Goal: Task Accomplishment & Management: Complete application form

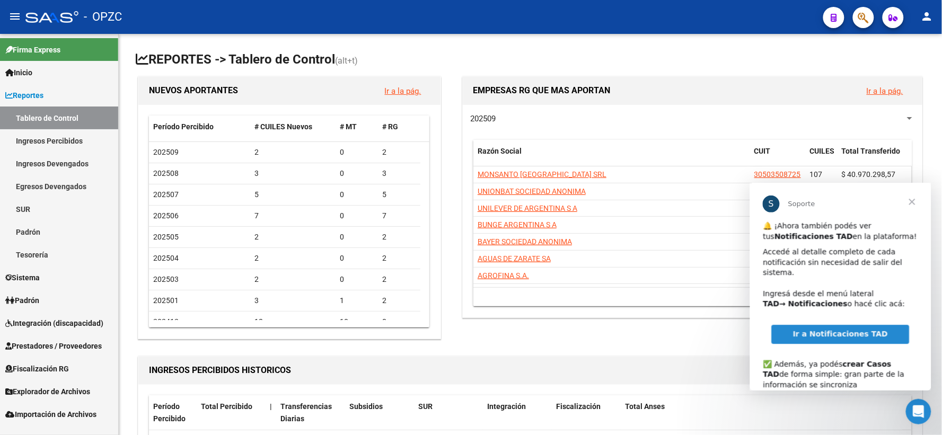
click at [911, 202] on span "Cerrar" at bounding box center [911, 201] width 38 height 38
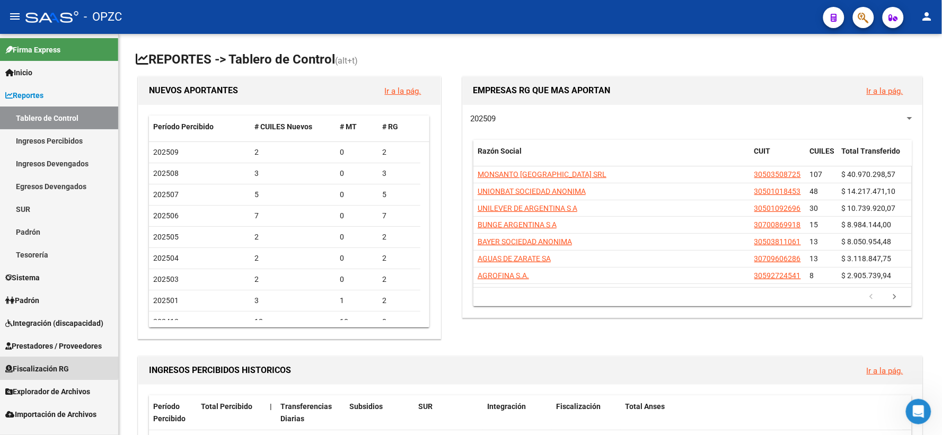
click at [54, 365] on span "Fiscalización RG" at bounding box center [37, 369] width 64 height 12
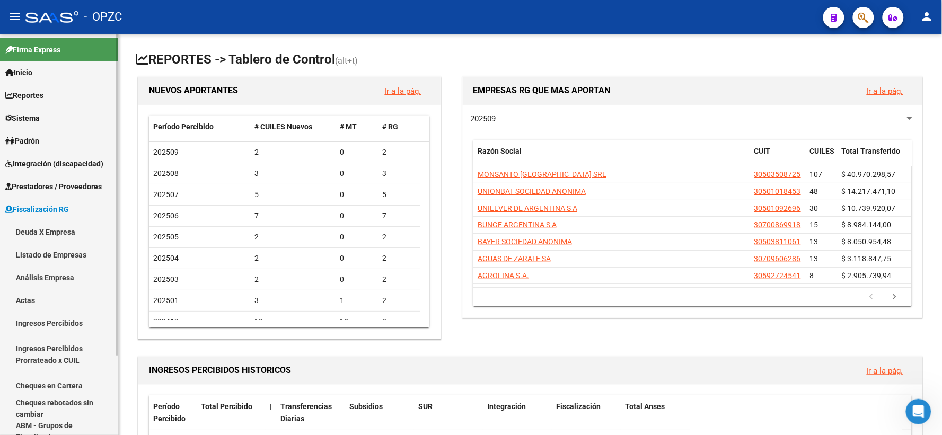
click at [58, 210] on span "Fiscalización RG" at bounding box center [37, 209] width 64 height 12
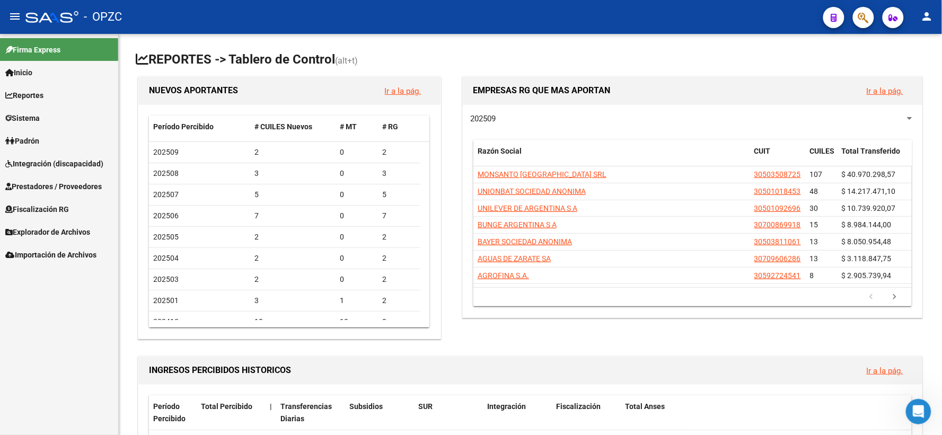
click at [66, 183] on span "Prestadores / Proveedores" at bounding box center [53, 187] width 96 height 12
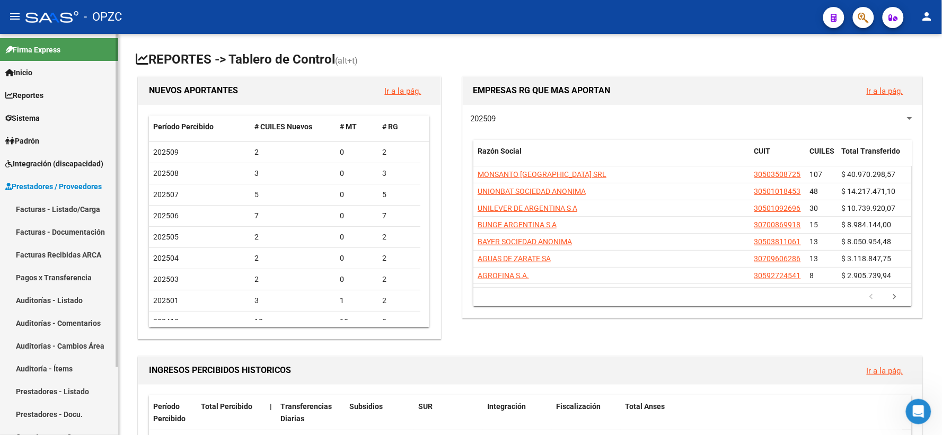
click at [69, 202] on link "Facturas - Listado/Carga" at bounding box center [59, 209] width 118 height 23
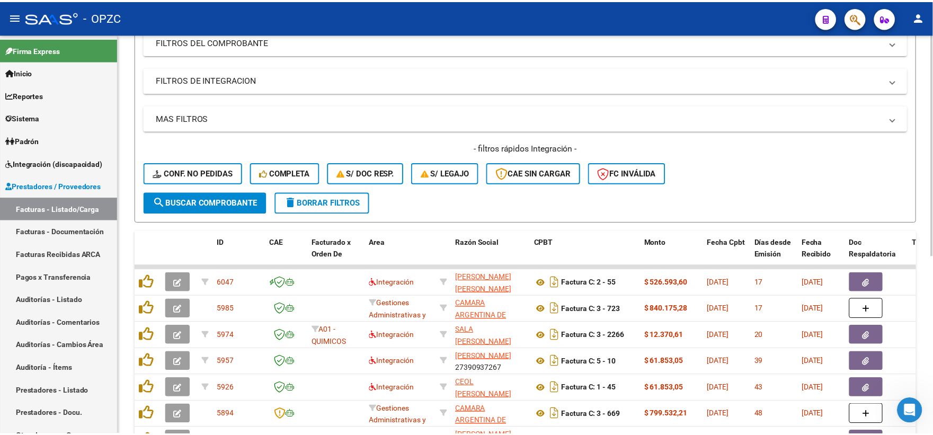
scroll to position [176, 0]
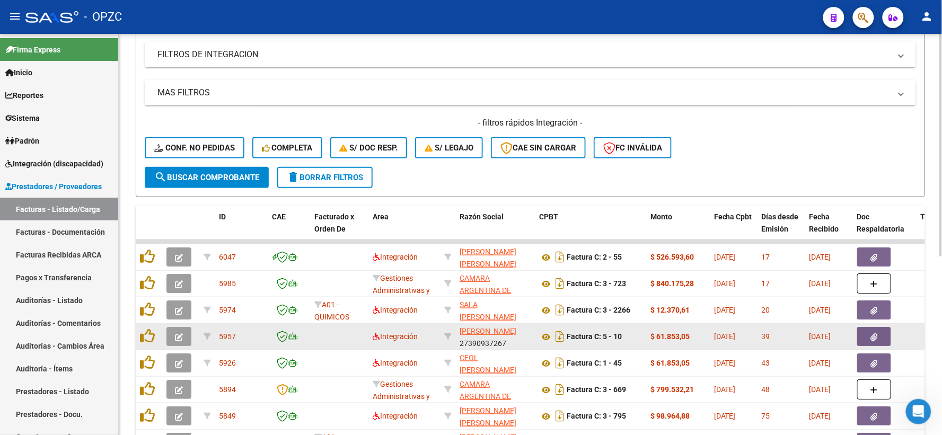
click at [181, 333] on icon "button" at bounding box center [179, 337] width 8 height 8
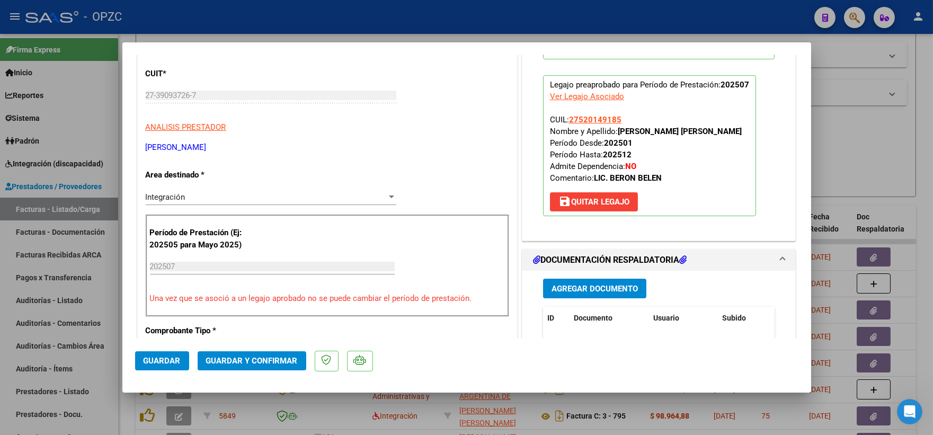
click at [889, 135] on div at bounding box center [466, 217] width 933 height 435
type input "$ 0,00"
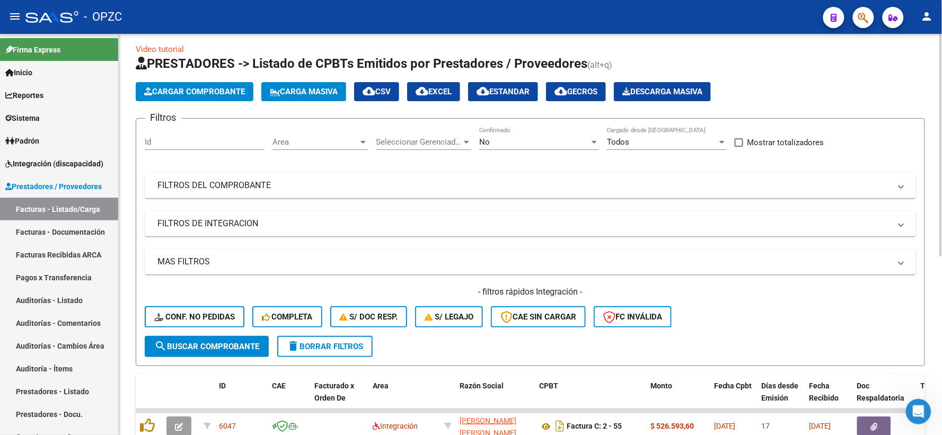
scroll to position [0, 0]
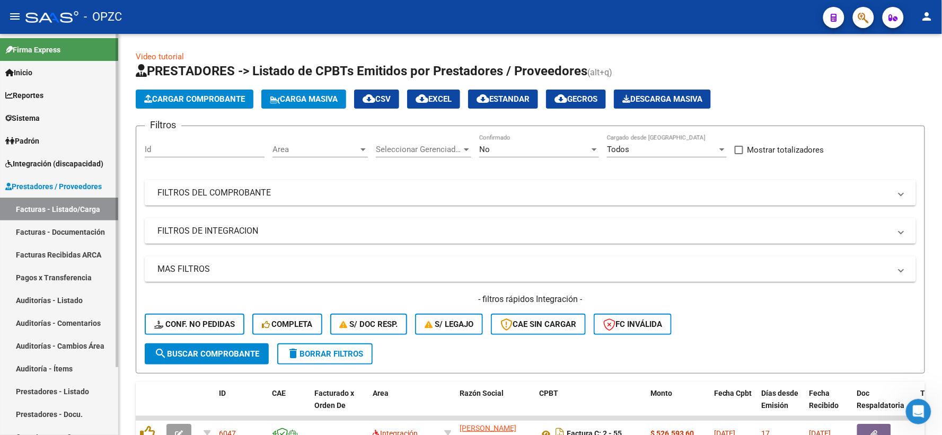
click at [64, 165] on span "Integración (discapacidad)" at bounding box center [54, 164] width 98 height 12
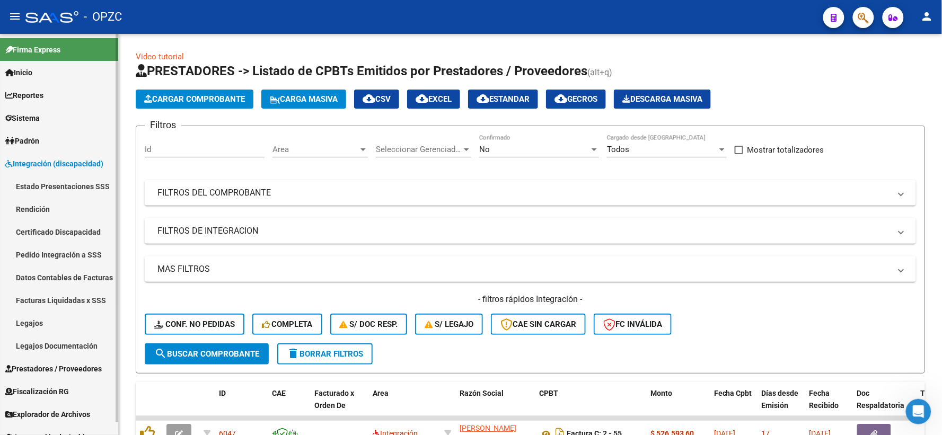
click at [51, 252] on link "Pedido Integración a SSS" at bounding box center [59, 254] width 118 height 23
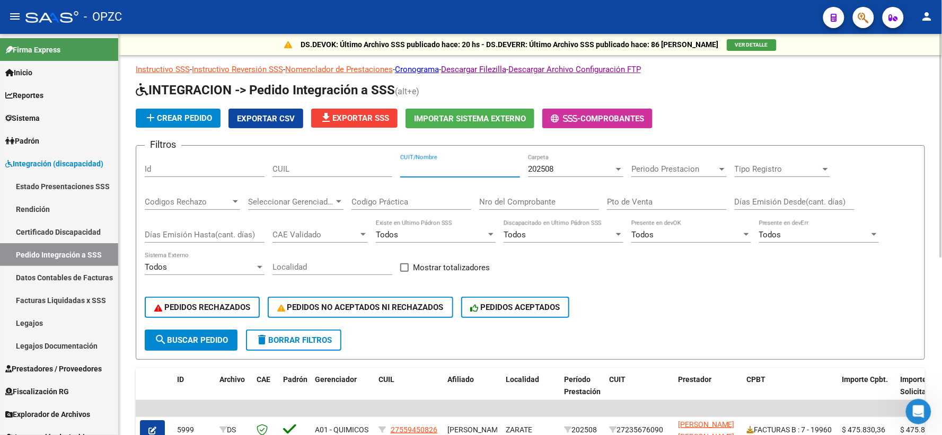
click at [422, 170] on input "CUIT/Nombre" at bounding box center [460, 169] width 120 height 10
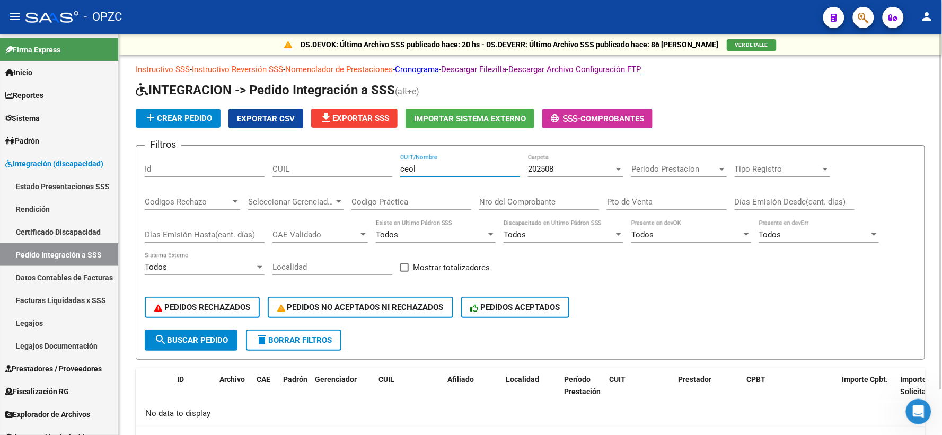
click at [456, 165] on input "ceol" at bounding box center [460, 169] width 120 height 10
type input "c"
type input "o"
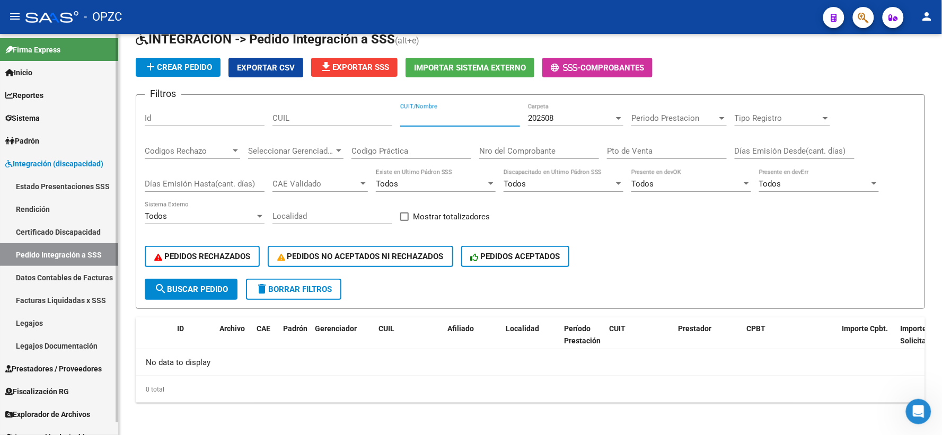
click at [43, 255] on link "Pedido Integración a SSS" at bounding box center [59, 254] width 118 height 23
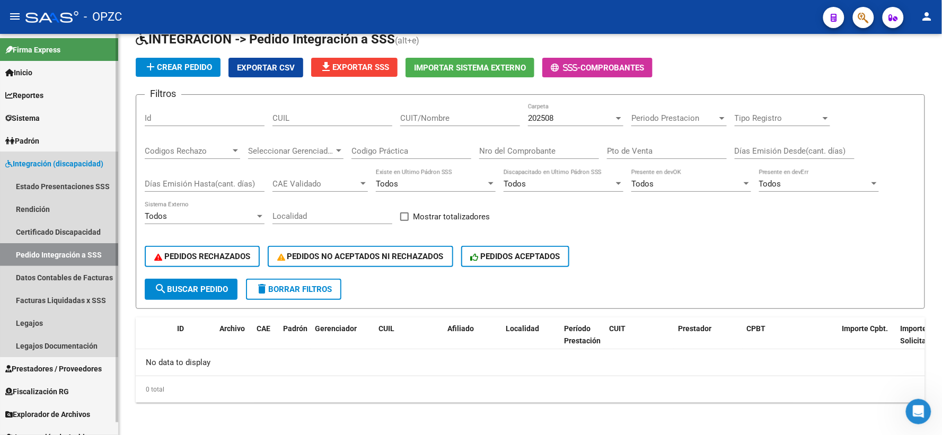
click at [59, 163] on span "Integración (discapacidad)" at bounding box center [54, 164] width 98 height 12
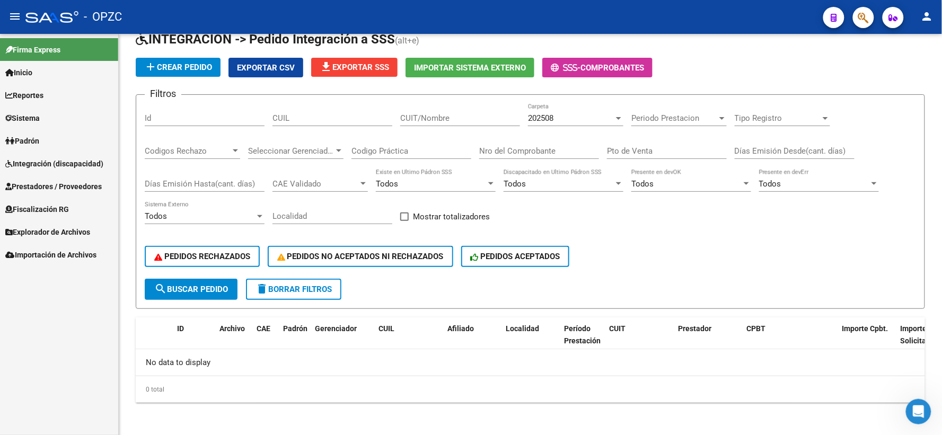
click at [70, 161] on span "Integración (discapacidad)" at bounding box center [54, 164] width 98 height 12
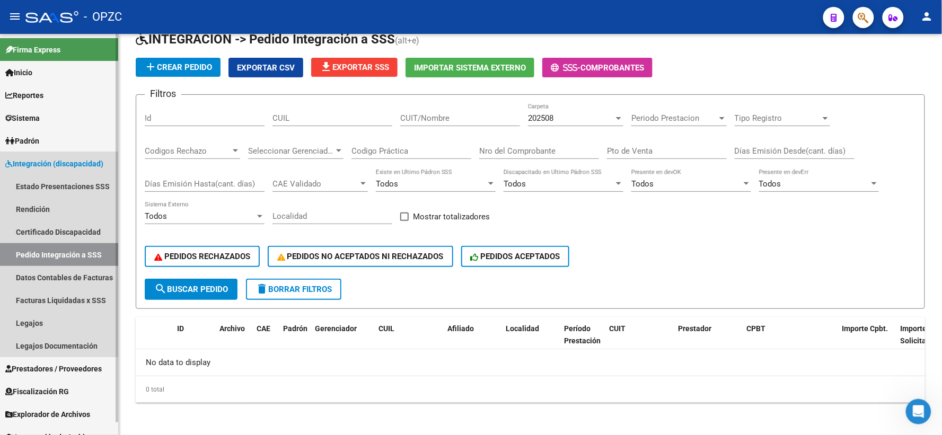
click at [39, 251] on link "Pedido Integración a SSS" at bounding box center [59, 254] width 118 height 23
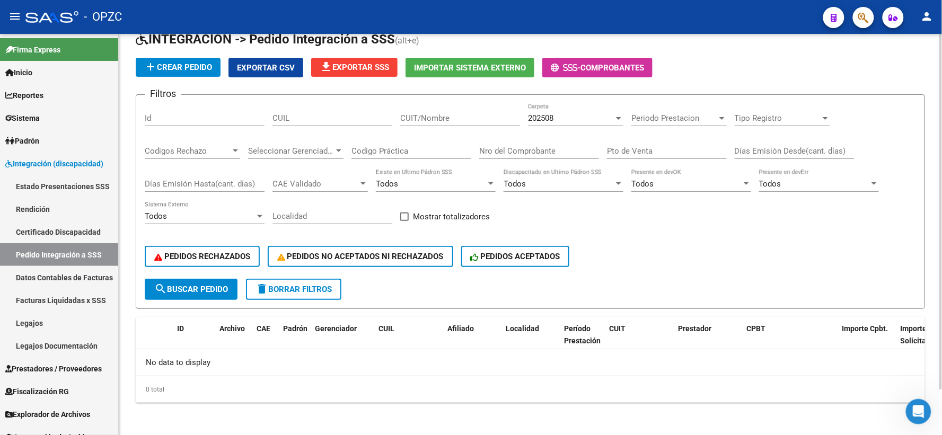
click at [423, 120] on input "CUIT/Nombre" at bounding box center [460, 118] width 120 height 10
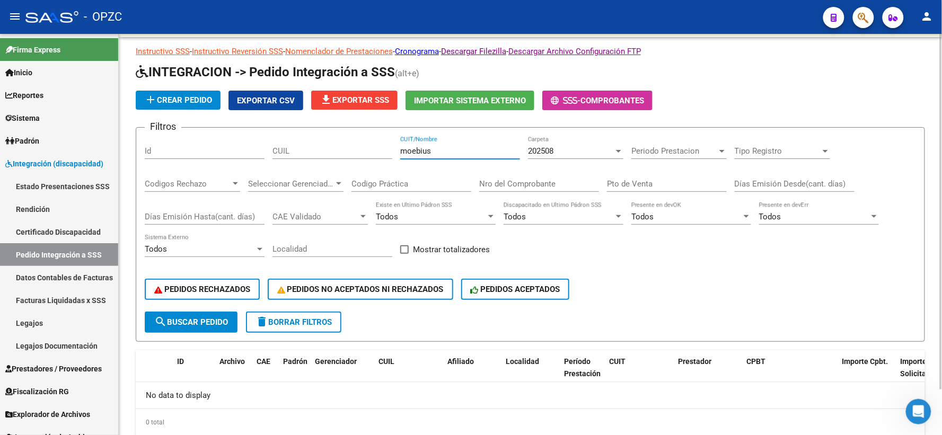
scroll to position [0, 0]
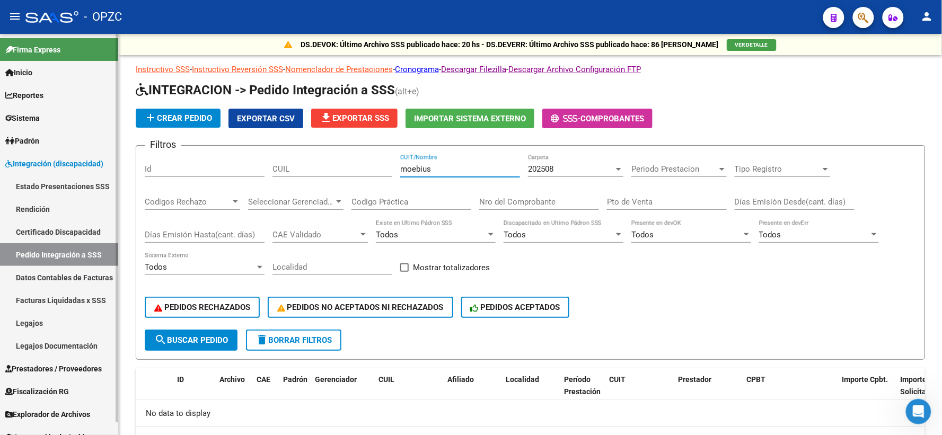
type input "moebius"
click at [74, 367] on span "Prestadores / Proveedores" at bounding box center [53, 369] width 96 height 12
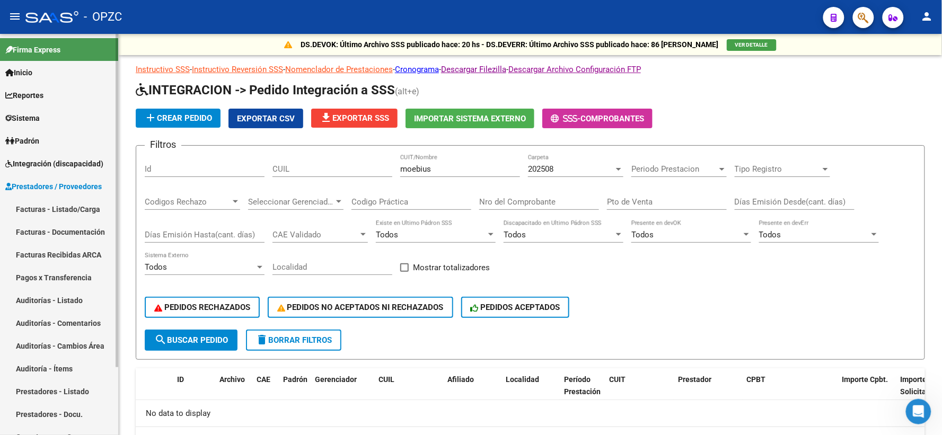
click at [59, 206] on link "Facturas - Listado/Carga" at bounding box center [59, 209] width 118 height 23
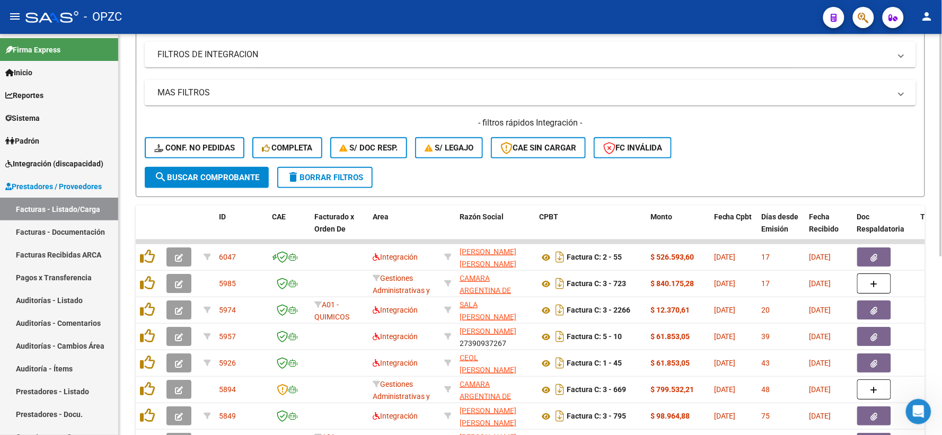
scroll to position [235, 0]
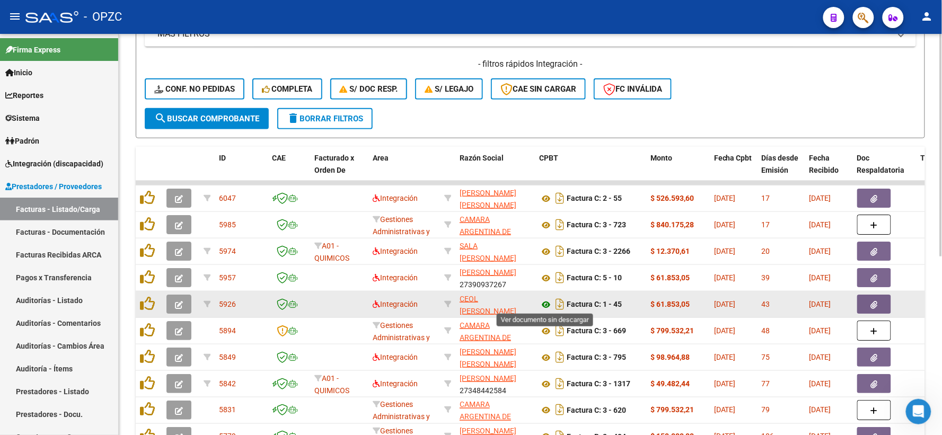
click at [544, 303] on icon at bounding box center [546, 304] width 14 height 13
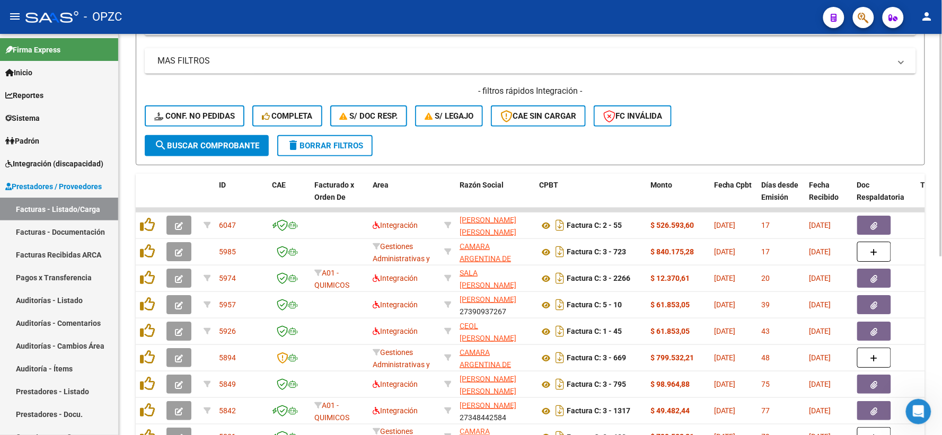
scroll to position [176, 0]
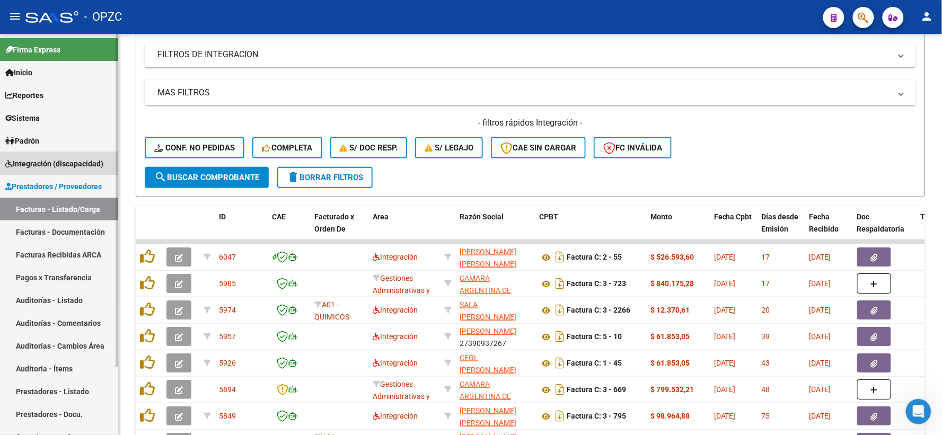
click at [57, 156] on link "Integración (discapacidad)" at bounding box center [59, 163] width 118 height 23
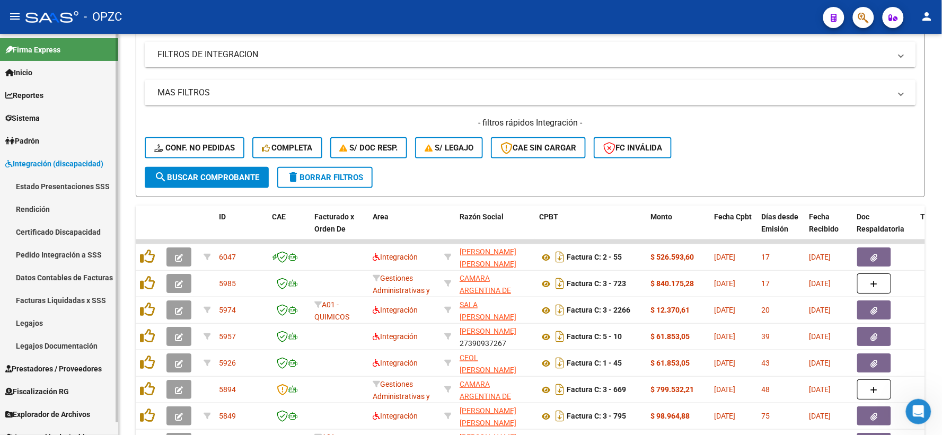
click at [47, 252] on link "Pedido Integración a SSS" at bounding box center [59, 254] width 118 height 23
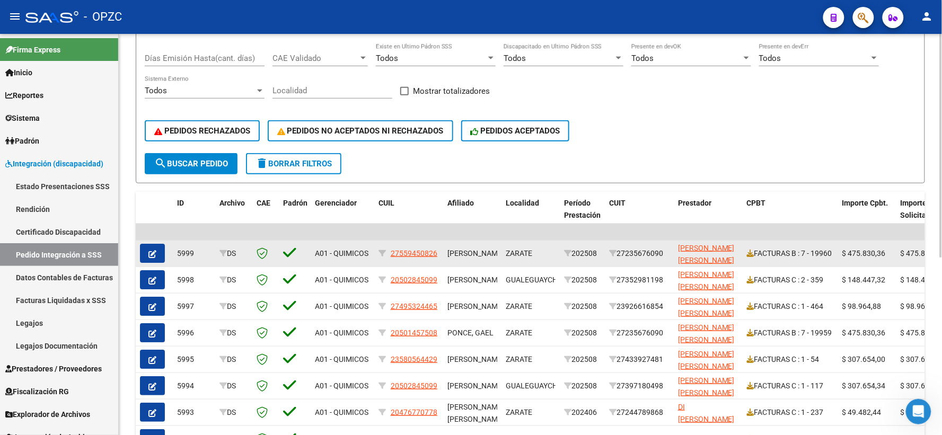
scroll to position [118, 0]
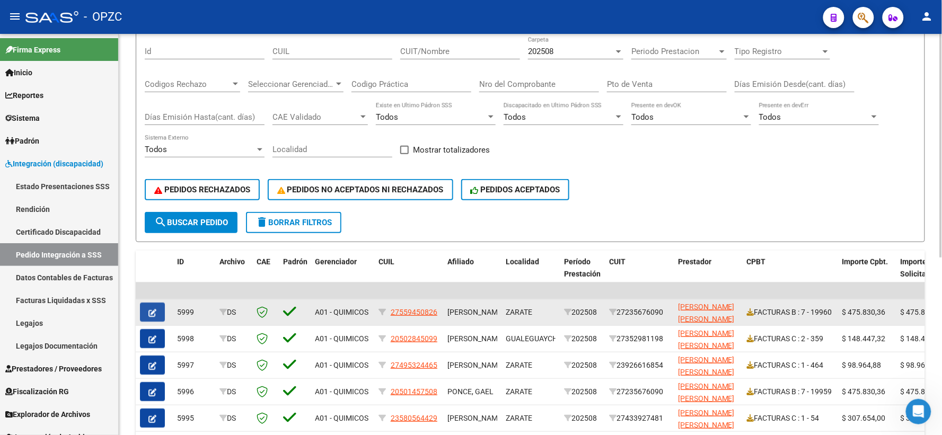
click at [154, 311] on icon "button" at bounding box center [152, 313] width 8 height 8
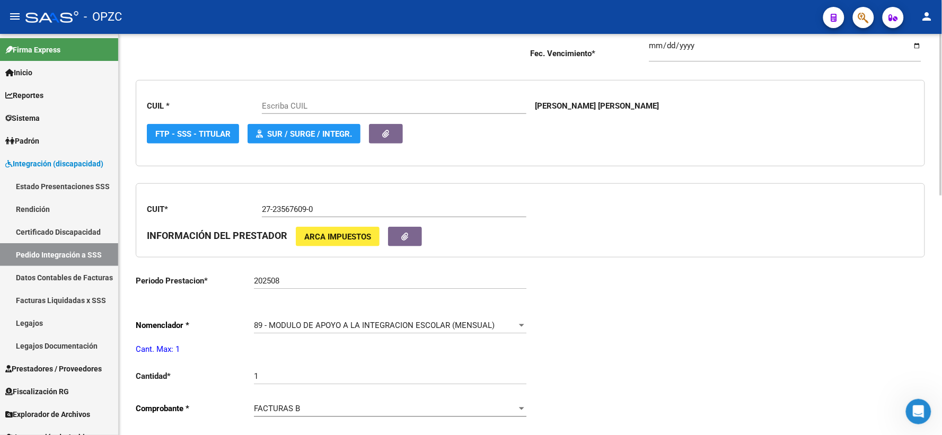
scroll to position [353, 0]
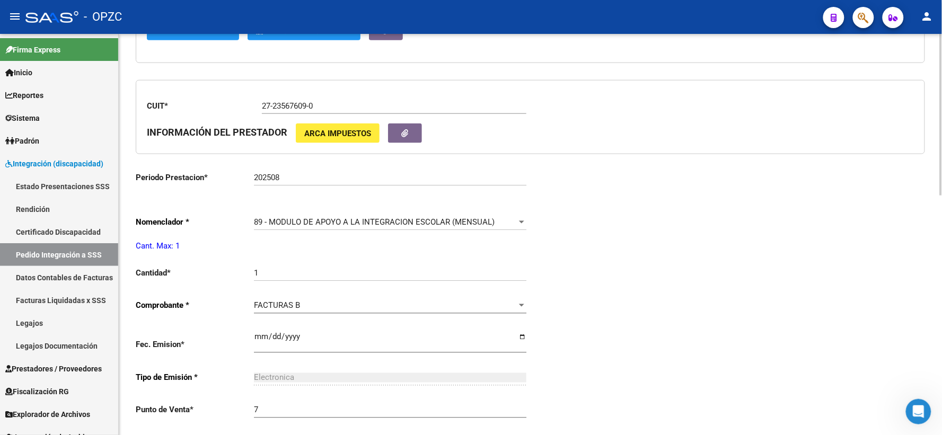
type input "27559450826"
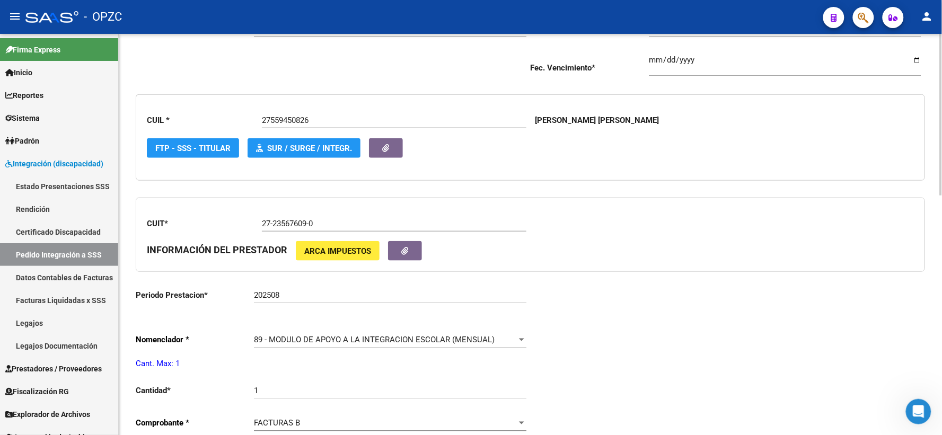
scroll to position [294, 0]
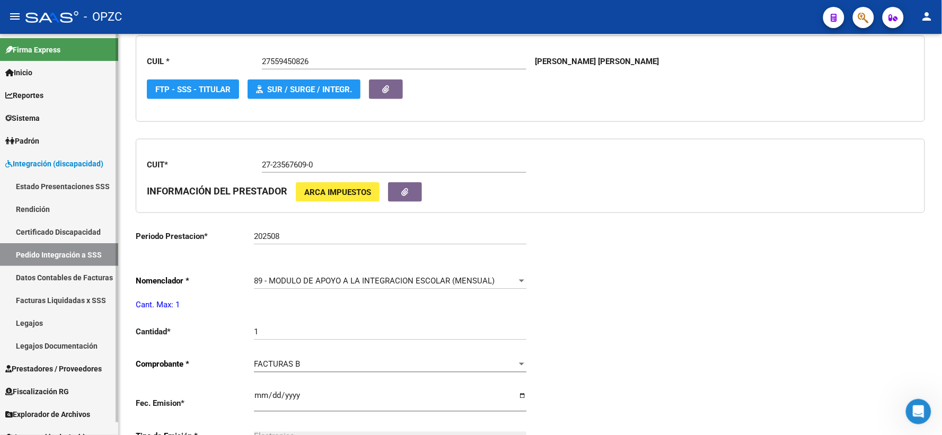
click at [57, 366] on span "Prestadores / Proveedores" at bounding box center [53, 369] width 96 height 12
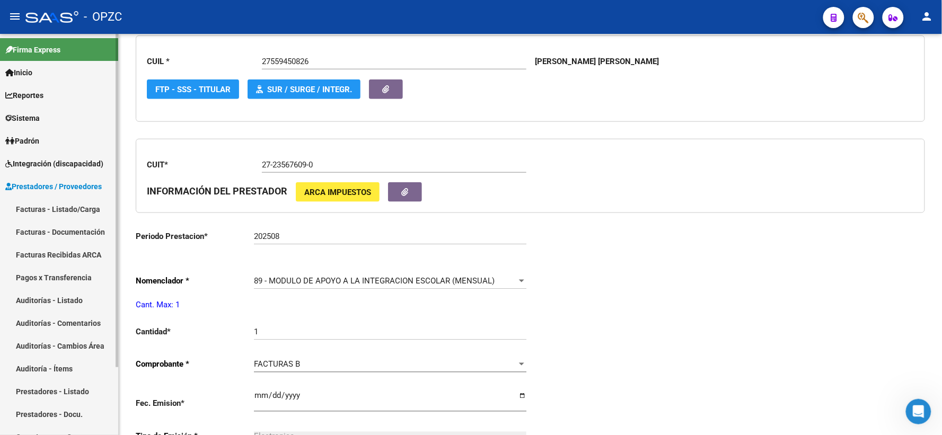
click at [67, 209] on link "Facturas - Listado/Carga" at bounding box center [59, 209] width 118 height 23
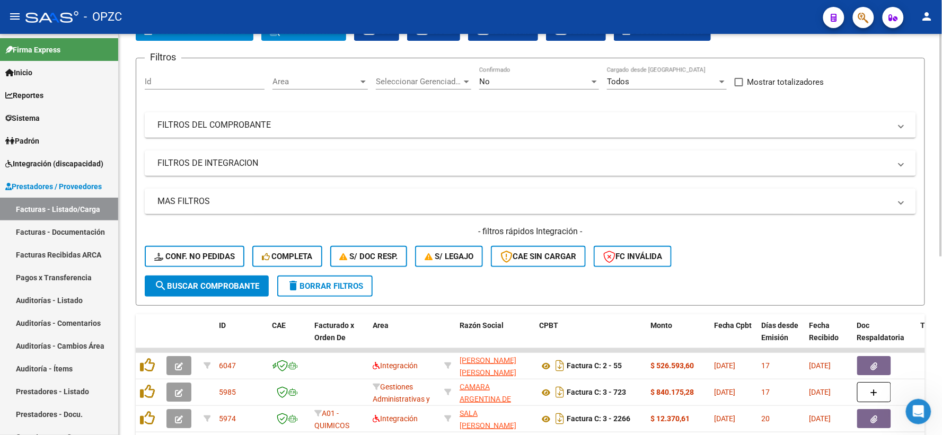
scroll to position [59, 0]
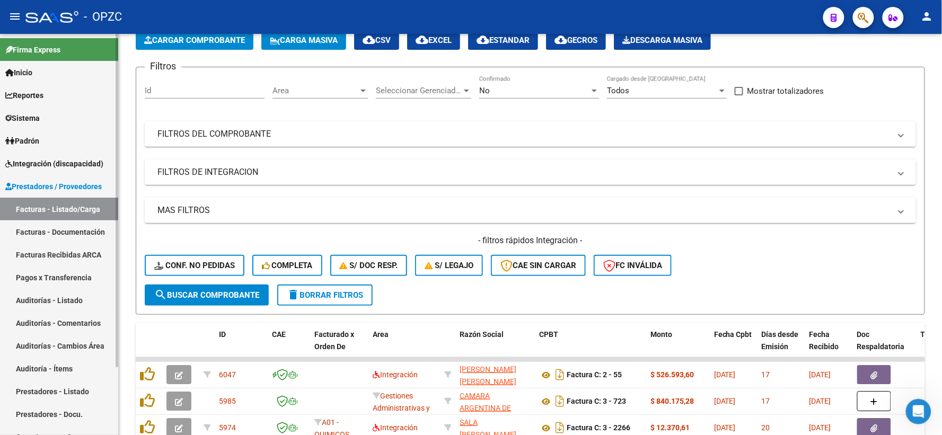
click at [50, 163] on span "Integración (discapacidad)" at bounding box center [54, 164] width 98 height 12
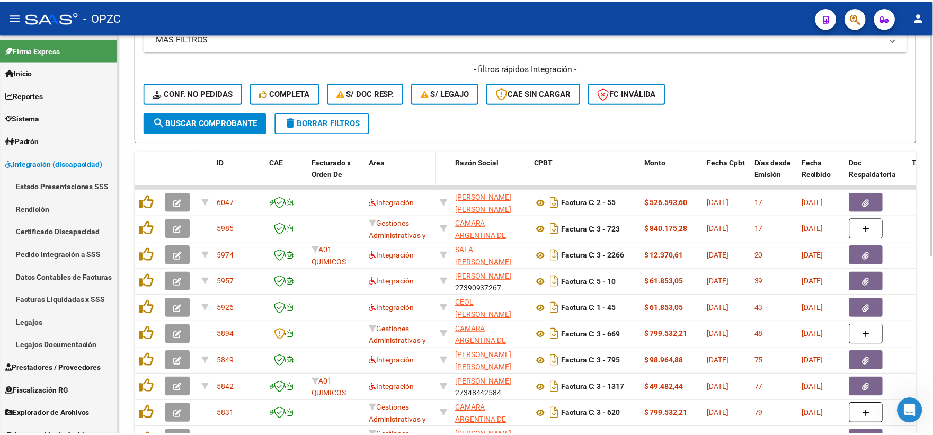
scroll to position [235, 0]
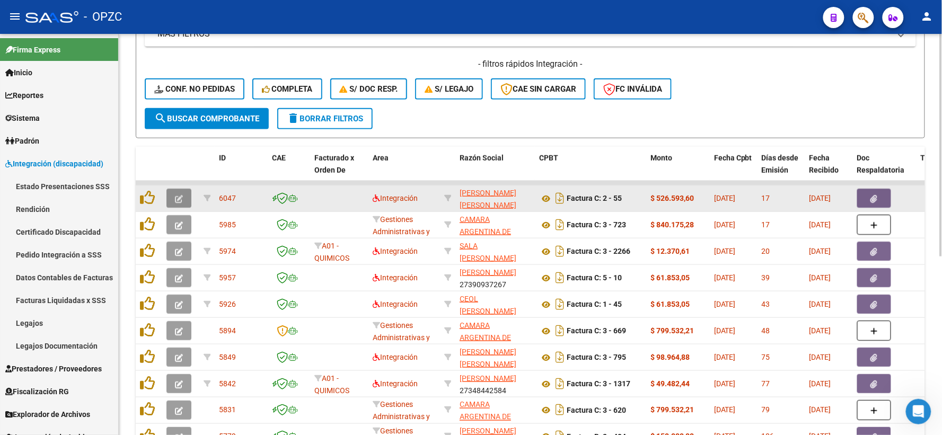
click at [175, 195] on icon "button" at bounding box center [179, 199] width 8 height 8
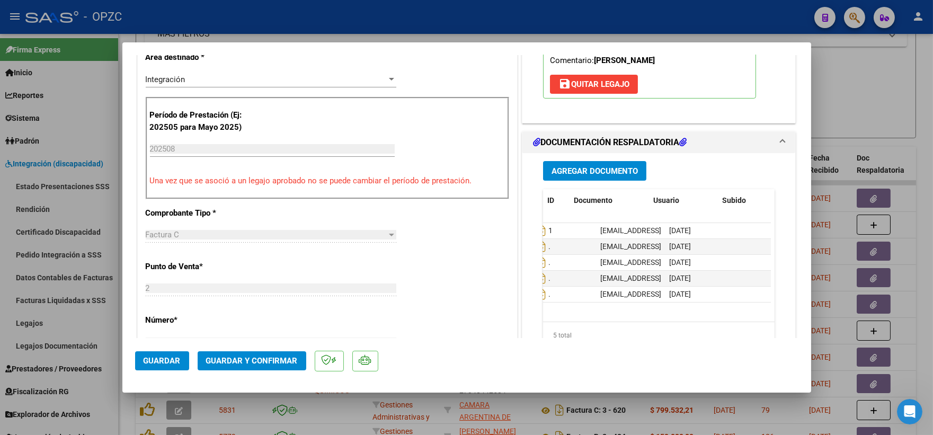
scroll to position [0, 0]
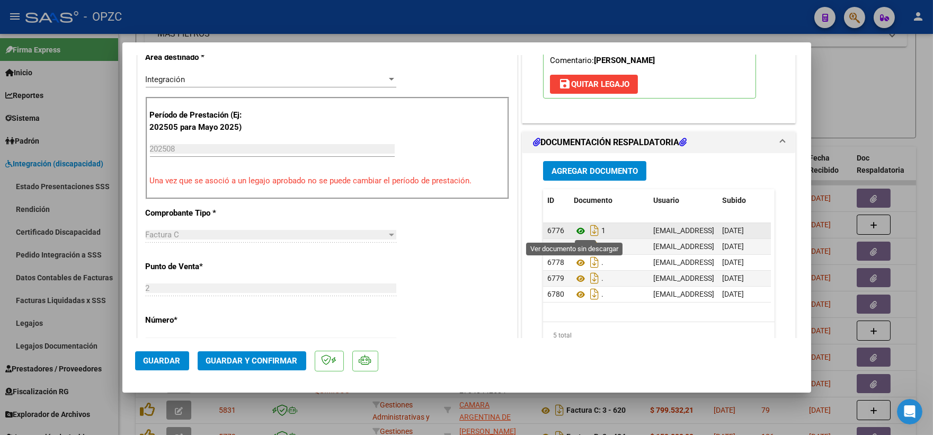
click at [574, 229] on icon at bounding box center [581, 231] width 14 height 13
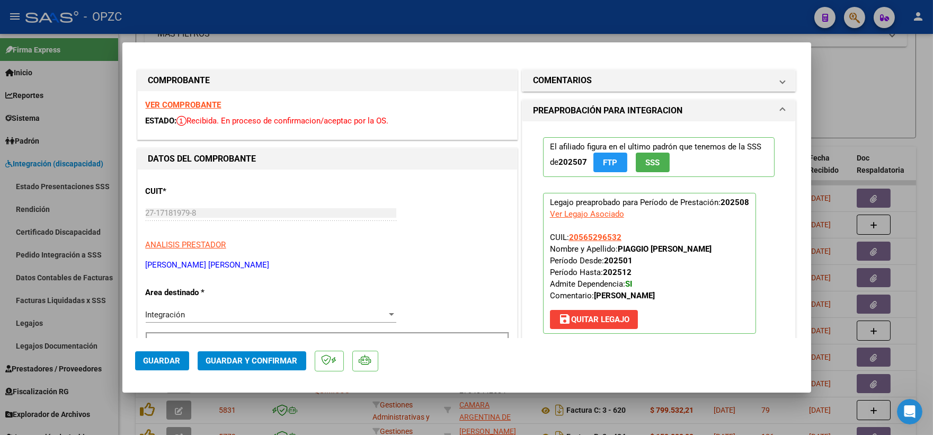
click at [194, 105] on strong "VER COMPROBANTE" at bounding box center [184, 105] width 76 height 10
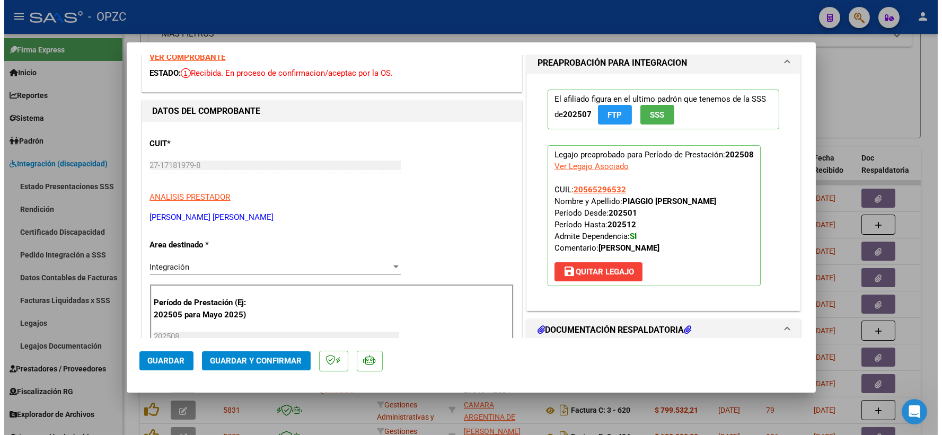
scroll to position [118, 0]
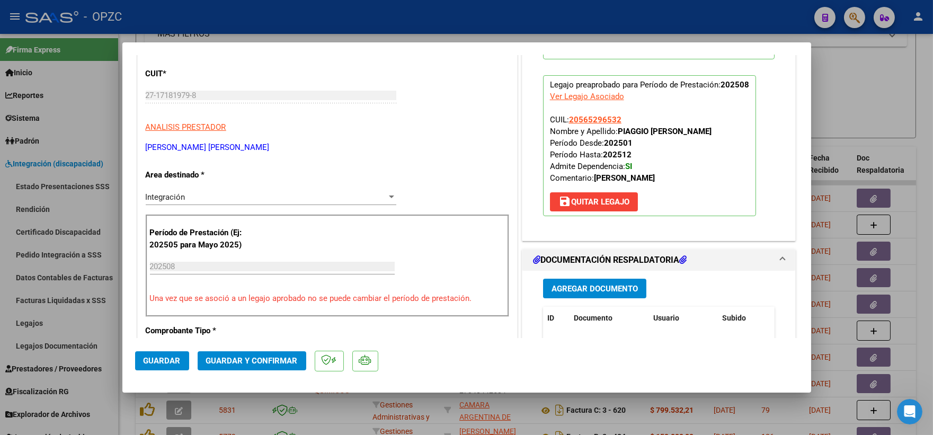
click at [273, 360] on span "Guardar y Confirmar" at bounding box center [252, 361] width 92 height 10
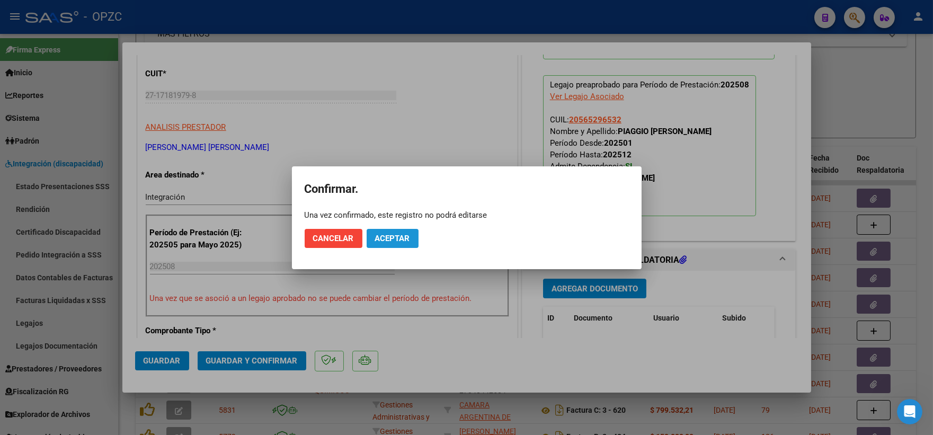
click at [388, 232] on button "Aceptar" at bounding box center [393, 238] width 52 height 19
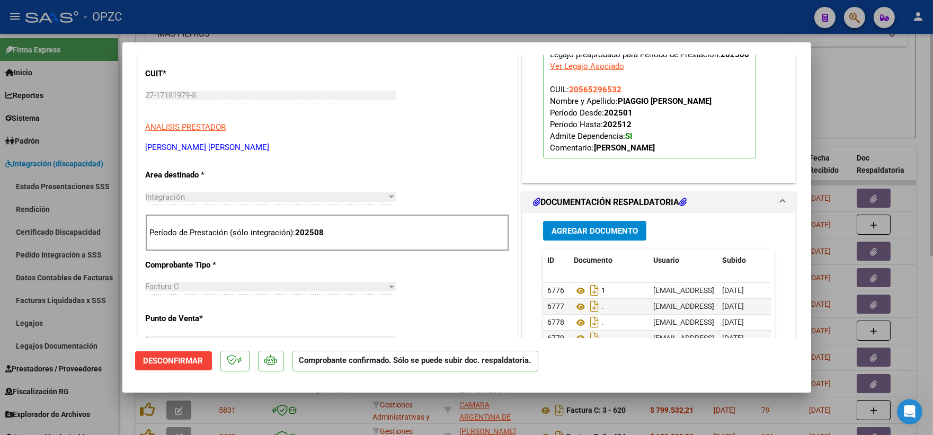
click at [908, 99] on div at bounding box center [466, 217] width 933 height 435
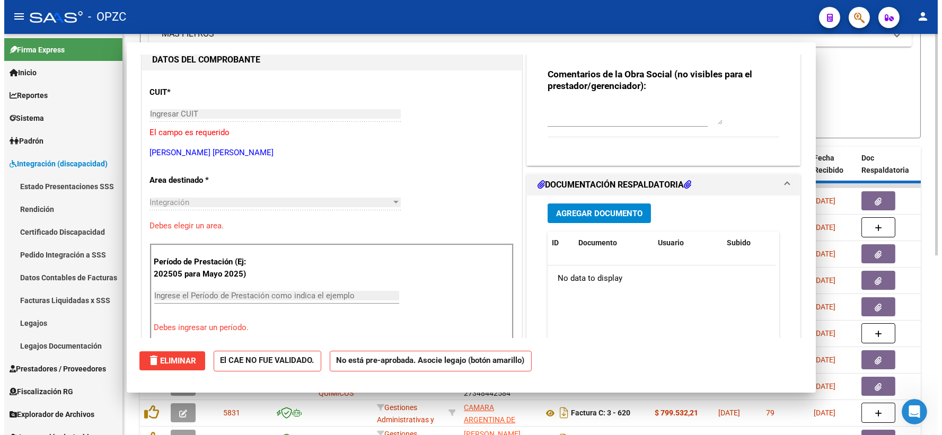
scroll to position [0, 0]
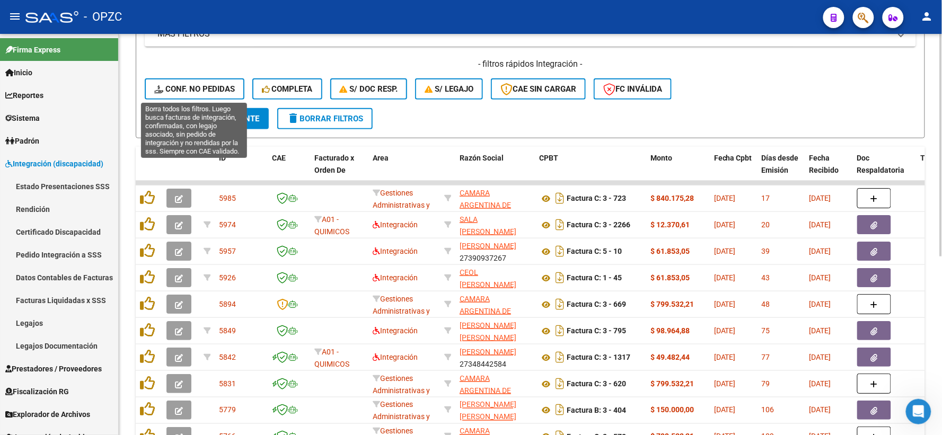
click at [194, 86] on span "Conf. no pedidas" at bounding box center [194, 89] width 81 height 10
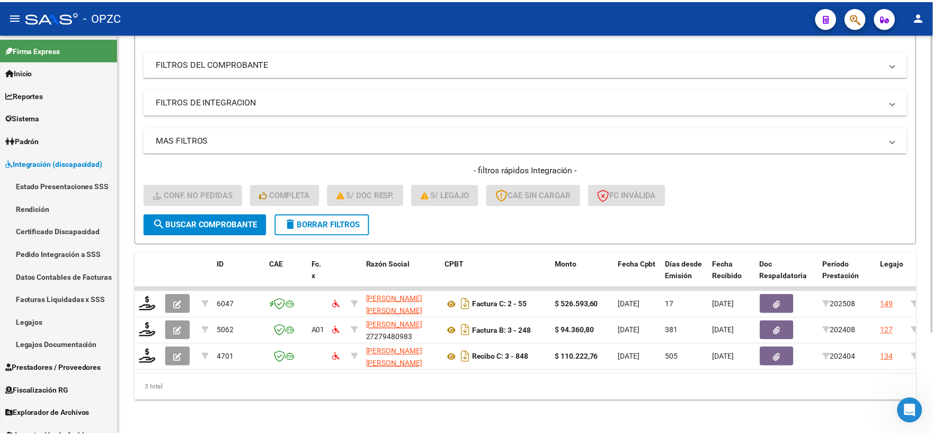
scroll to position [137, 0]
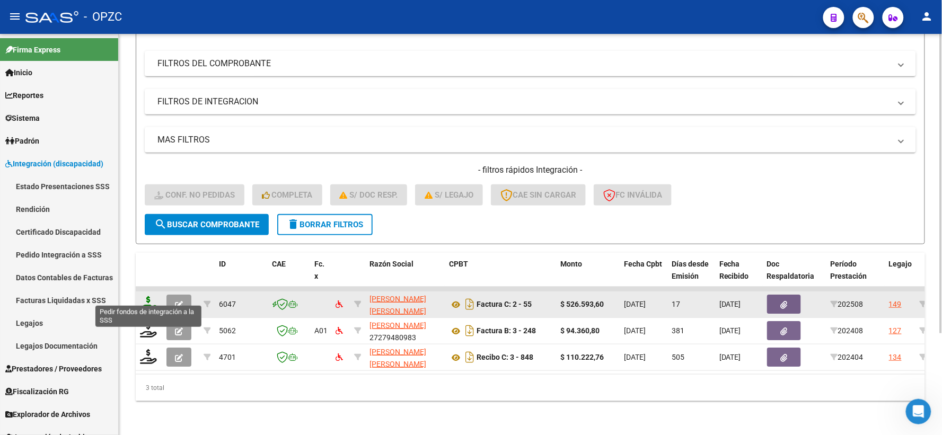
click at [152, 296] on icon at bounding box center [148, 303] width 17 height 15
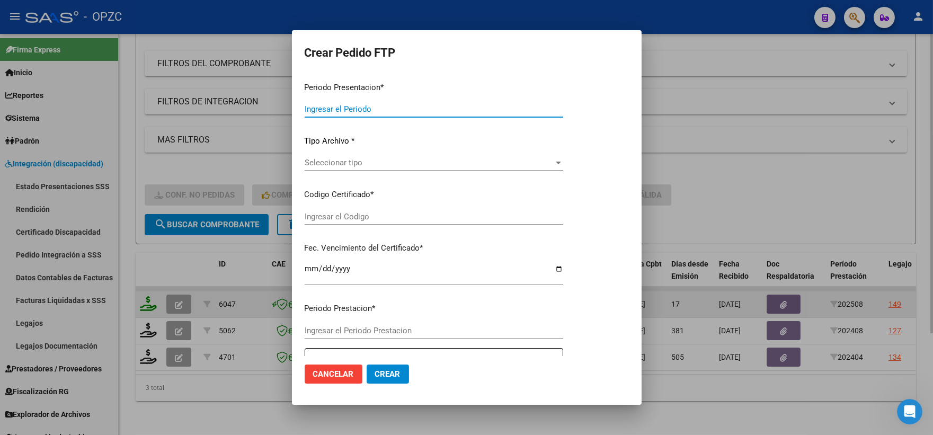
type input "202508"
type input "$ 526.593,60"
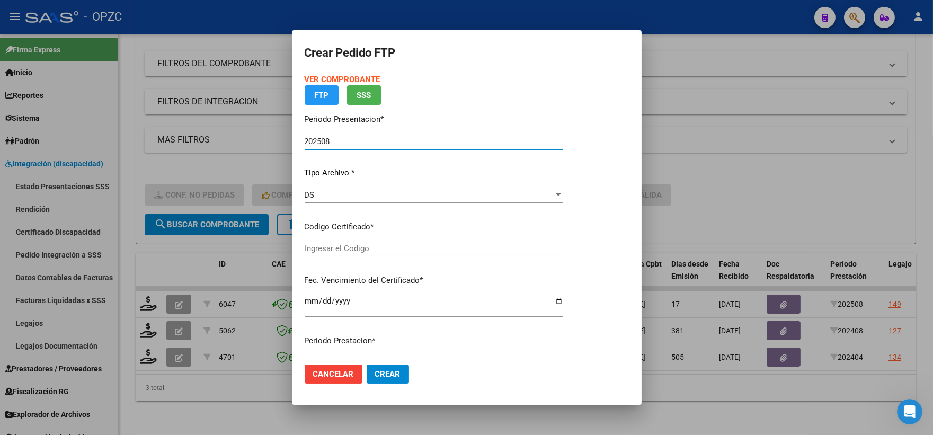
type input "arg02000565296532022112320271123"
type input "[DATE]"
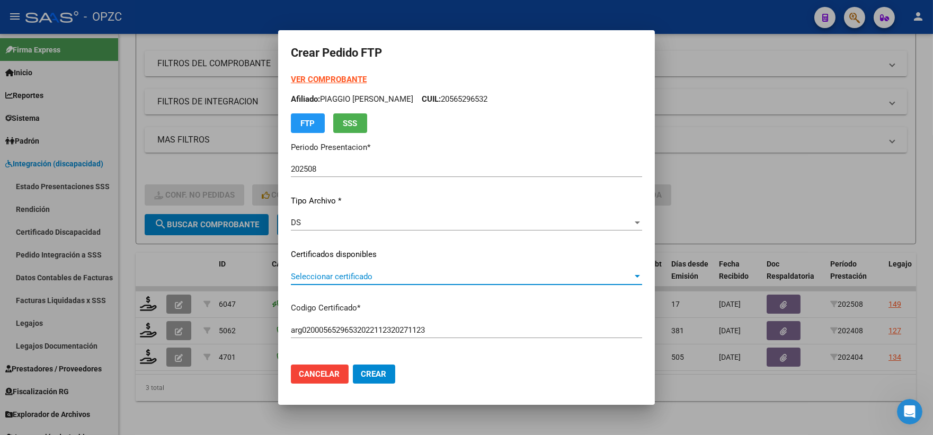
click at [633, 272] on div at bounding box center [638, 276] width 10 height 8
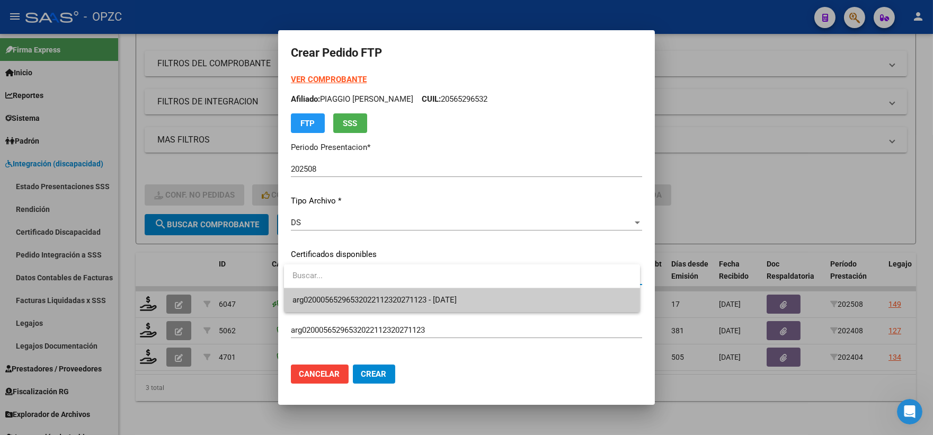
click at [485, 298] on span "arg02000565296532022112320271123 - [DATE]" at bounding box center [462, 300] width 339 height 24
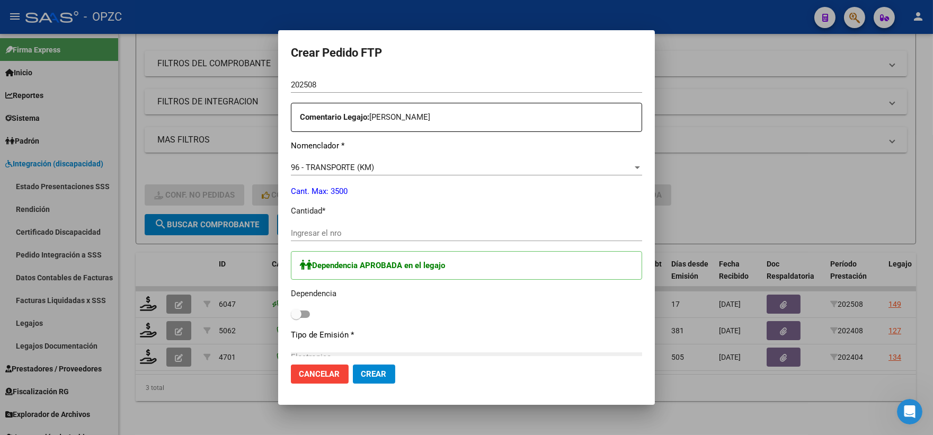
scroll to position [412, 0]
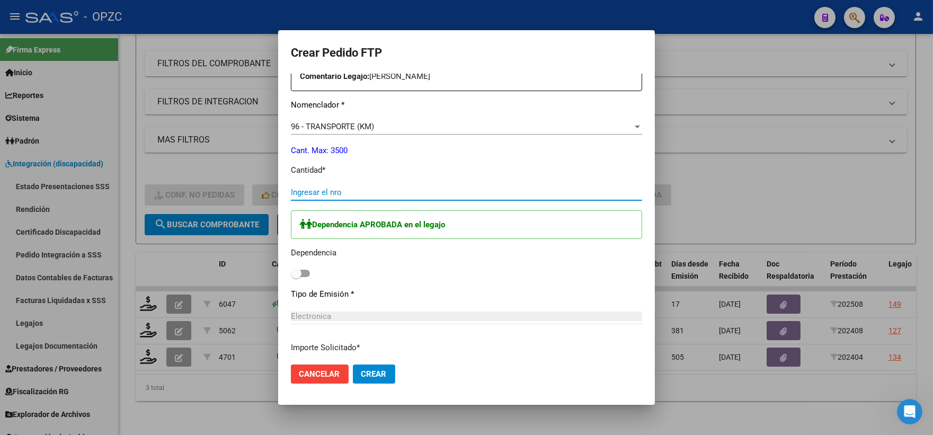
click at [378, 191] on input "Ingresar el nro" at bounding box center [466, 193] width 351 height 10
type input "720"
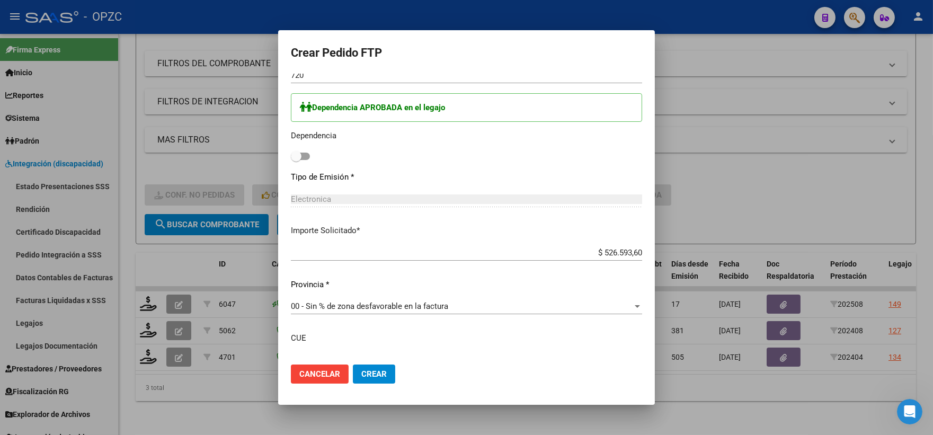
scroll to position [530, 0]
click at [305, 155] on span at bounding box center [300, 155] width 19 height 7
click at [296, 159] on input "checkbox" at bounding box center [296, 159] width 1 height 1
checkbox input "true"
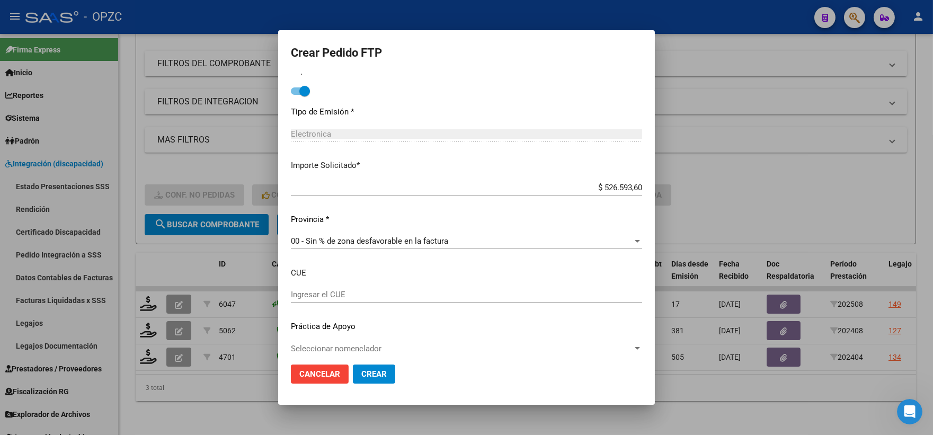
scroll to position [604, 0]
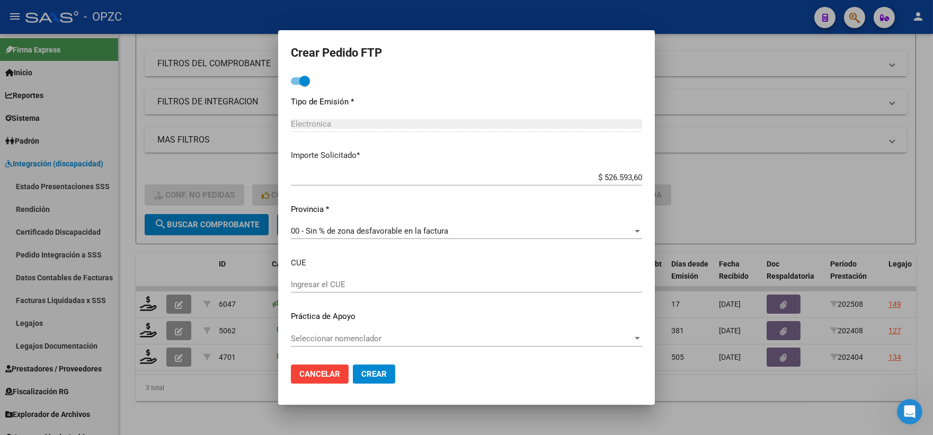
click at [382, 375] on span "Crear" at bounding box center [373, 374] width 25 height 10
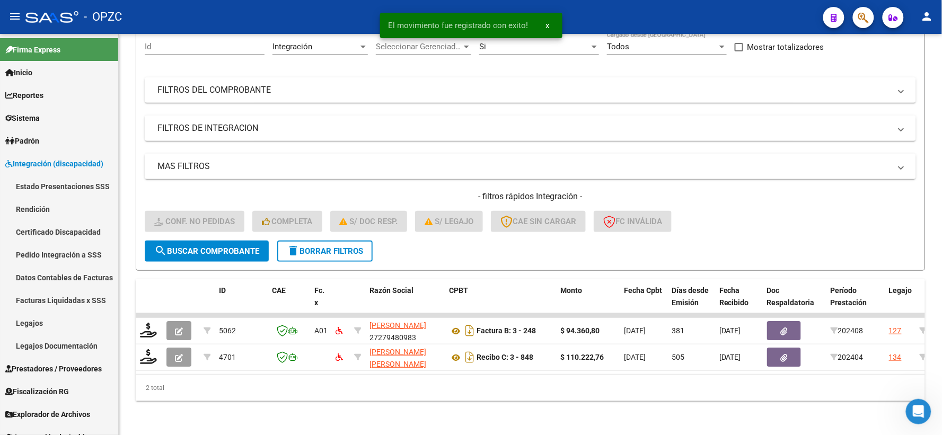
scroll to position [110, 0]
click at [73, 245] on link "Pedido Integración a SSS" at bounding box center [59, 254] width 118 height 23
